Goal: Task Accomplishment & Management: Complete application form

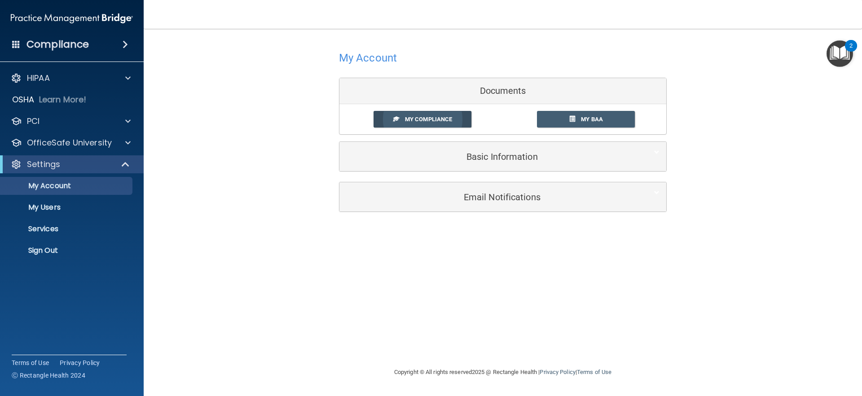
click at [439, 120] on span "My Compliance" at bounding box center [428, 119] width 47 height 7
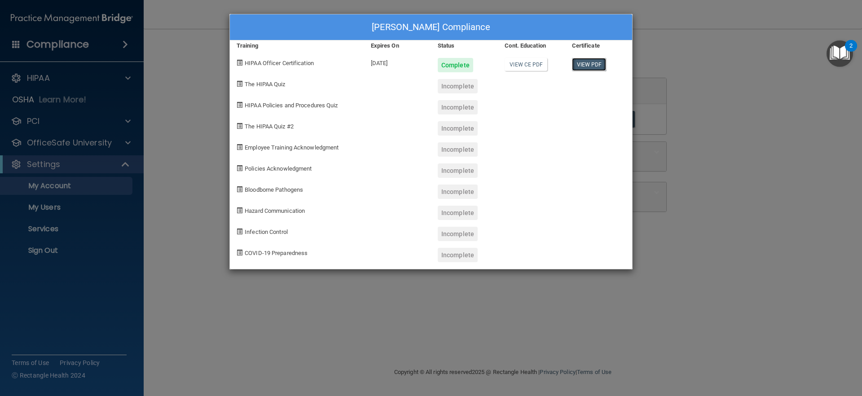
click at [585, 65] on link "View PDF" at bounding box center [589, 64] width 35 height 13
click at [523, 63] on link "View CE PDF" at bounding box center [526, 64] width 43 height 13
click at [791, 306] on div "Mark Pamer's Compliance Training Expires On Status Cont. Education Certificate …" at bounding box center [431, 198] width 862 height 396
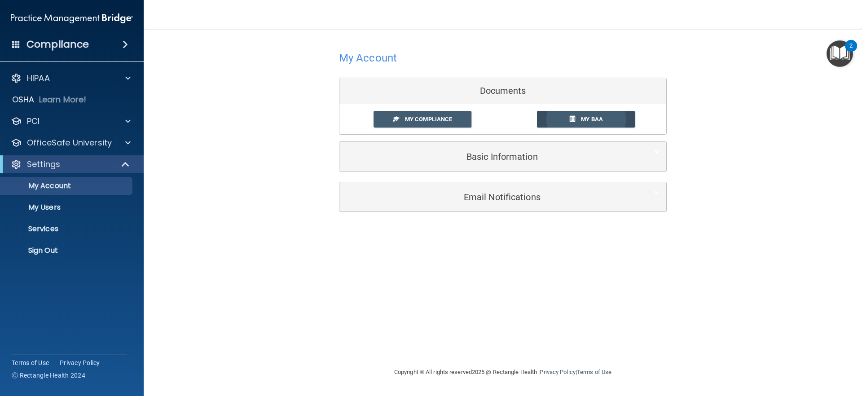
click at [587, 120] on span "My BAA" at bounding box center [592, 119] width 22 height 7
click at [75, 44] on h4 "Compliance" at bounding box center [57, 44] width 62 height 13
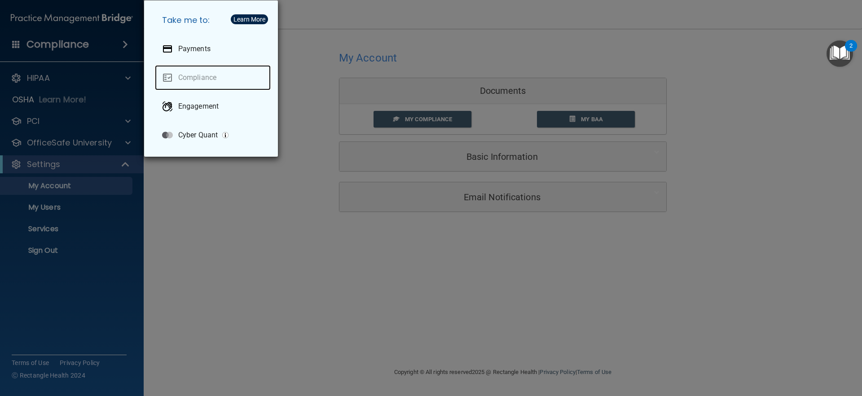
click at [196, 78] on link "Compliance" at bounding box center [213, 77] width 116 height 25
click at [53, 168] on div "Take me to: Payments Compliance Engagement Cyber Quant" at bounding box center [431, 198] width 862 height 396
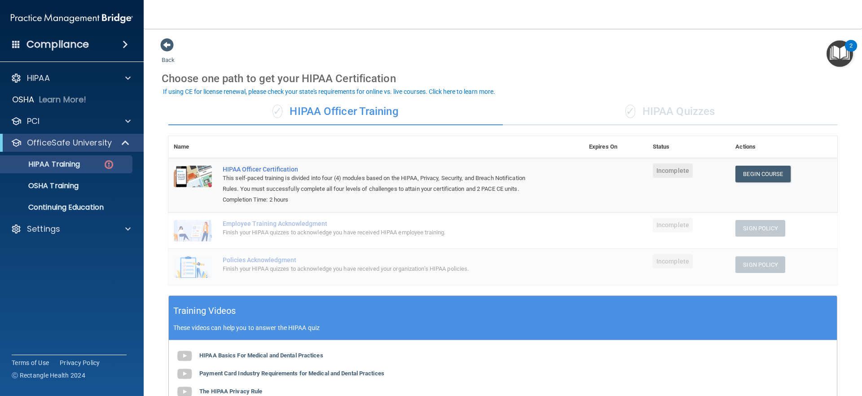
scroll to position [45, 0]
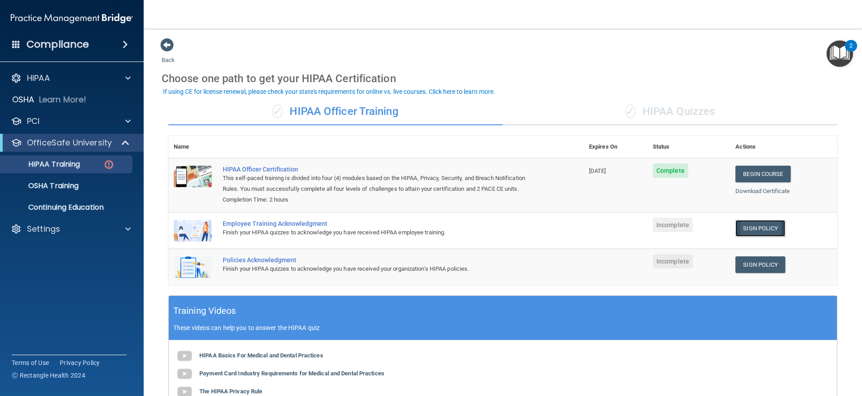
click at [753, 228] on link "Sign Policy" at bounding box center [760, 228] width 50 height 17
click at [760, 265] on link "Sign Policy" at bounding box center [760, 264] width 50 height 17
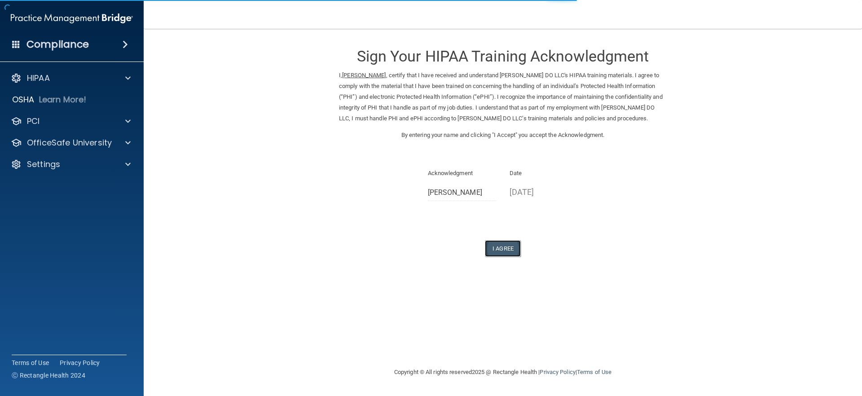
click at [499, 248] on button "I Agree" at bounding box center [503, 248] width 36 height 17
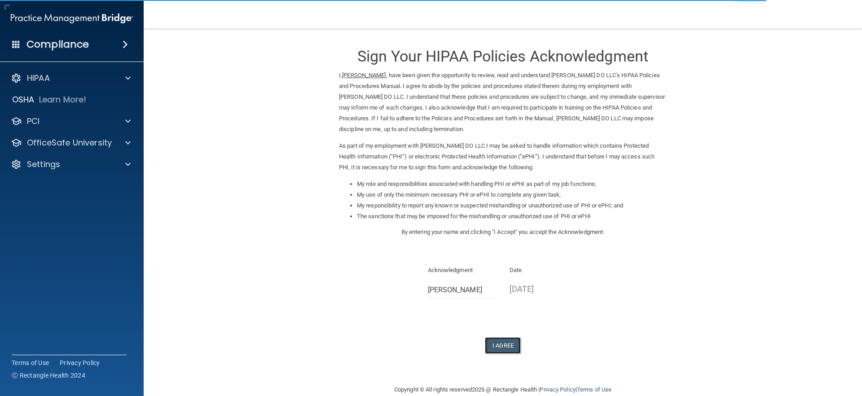
click at [500, 345] on button "I Agree" at bounding box center [503, 345] width 36 height 17
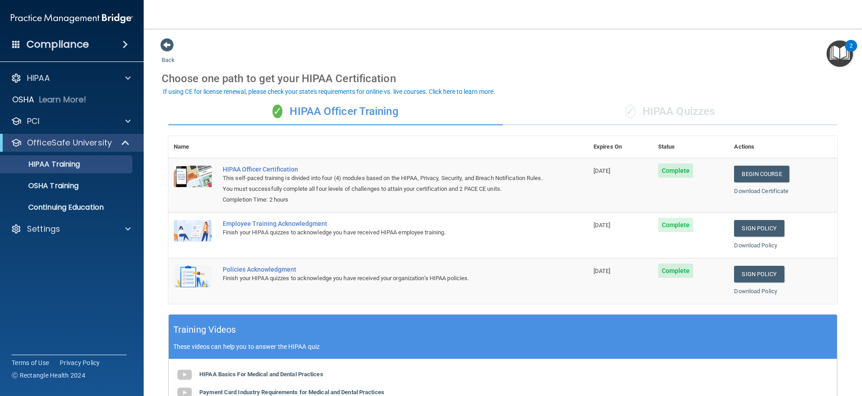
click at [52, 42] on h4 "Compliance" at bounding box center [57, 44] width 62 height 13
